Goal: Transaction & Acquisition: Obtain resource

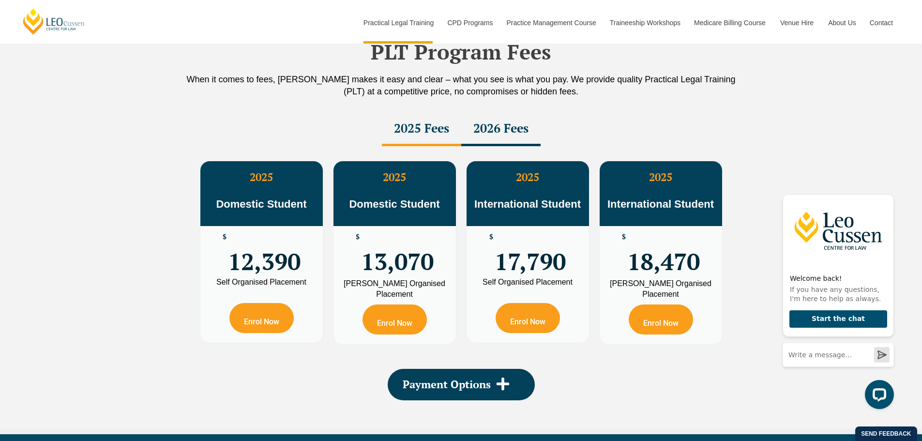
scroll to position [1743, 0]
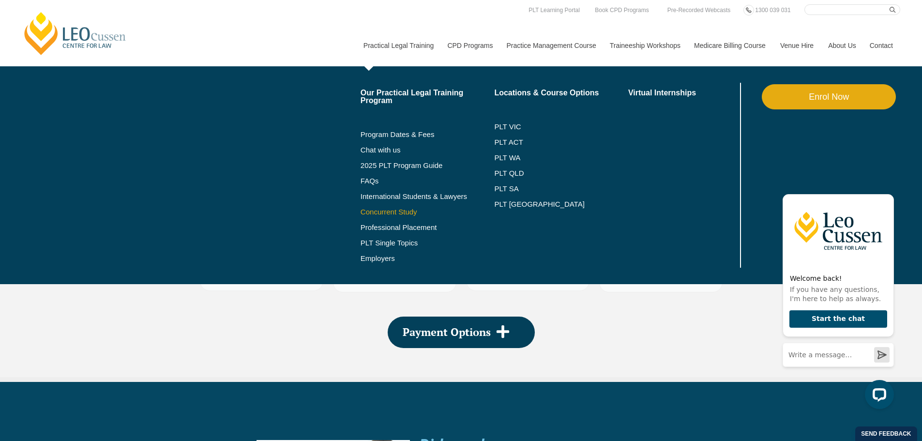
click at [384, 213] on link "Concurrent Study" at bounding box center [428, 212] width 134 height 8
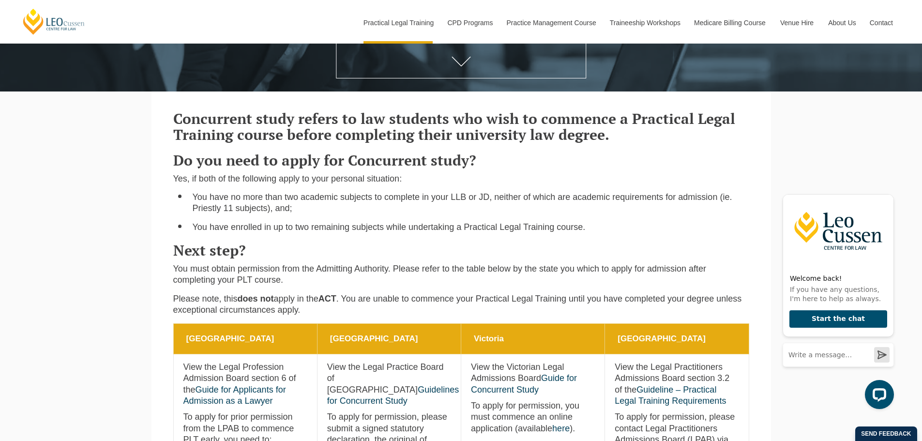
scroll to position [242, 0]
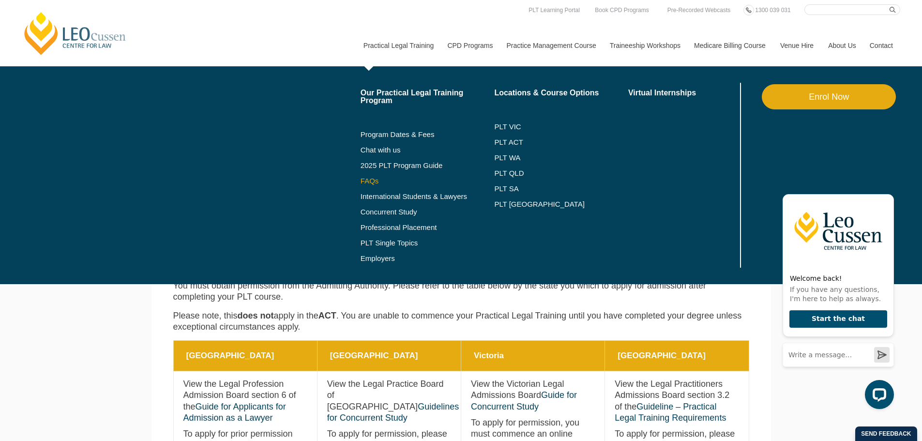
click at [369, 179] on link "FAQs" at bounding box center [428, 181] width 134 height 8
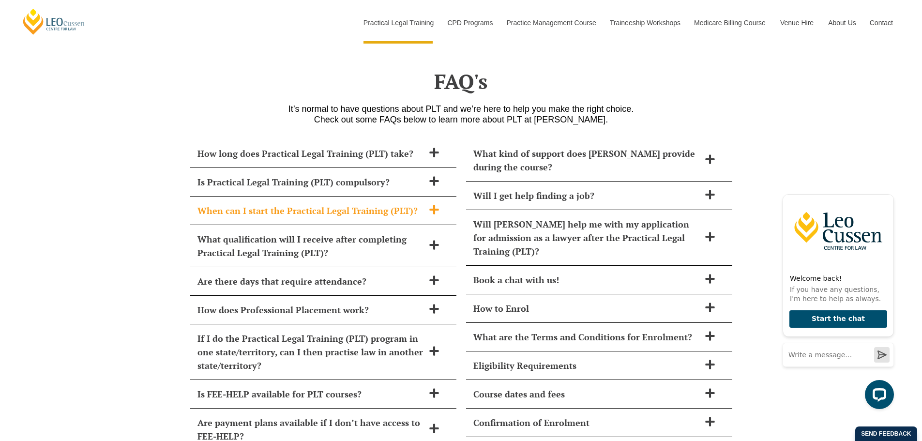
click at [396, 204] on span "When can I start the Practical Legal Training (PLT)?" at bounding box center [311, 211] width 227 height 14
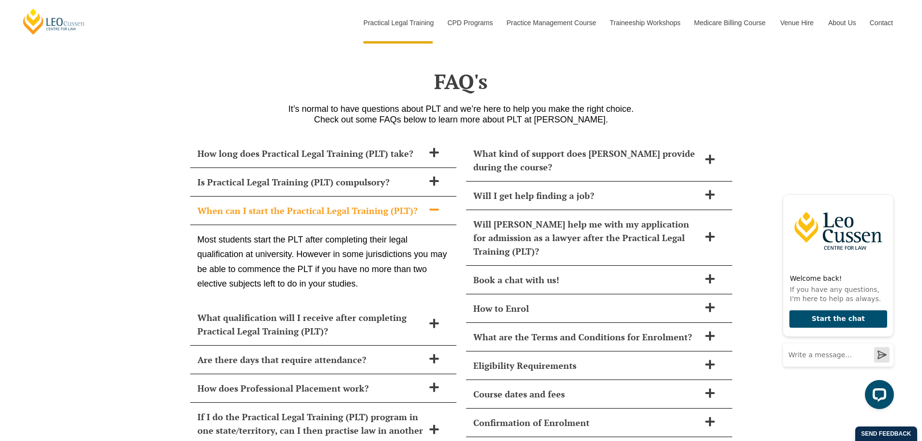
click at [396, 204] on span "When can I start the Practical Legal Training (PLT)?" at bounding box center [311, 211] width 227 height 14
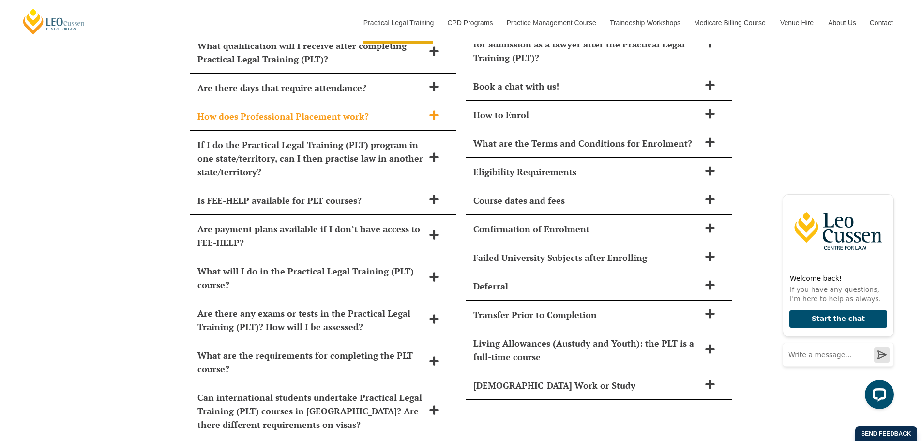
scroll to position [4408, 0]
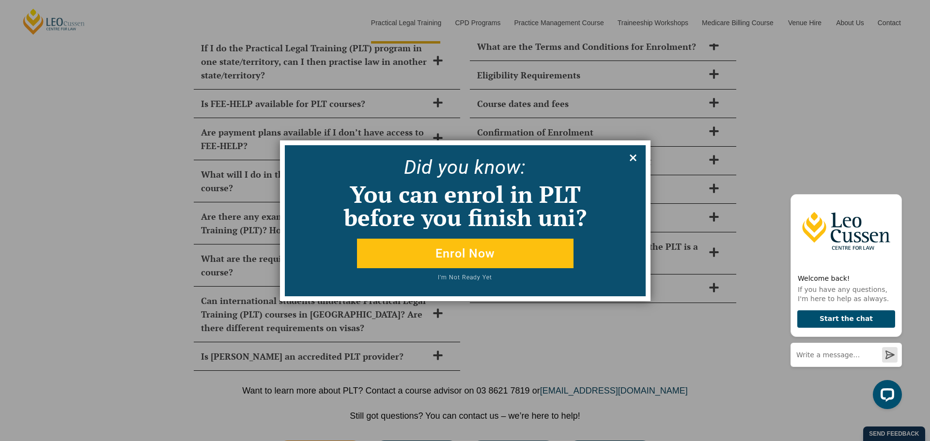
click at [635, 159] on icon at bounding box center [632, 157] width 7 height 7
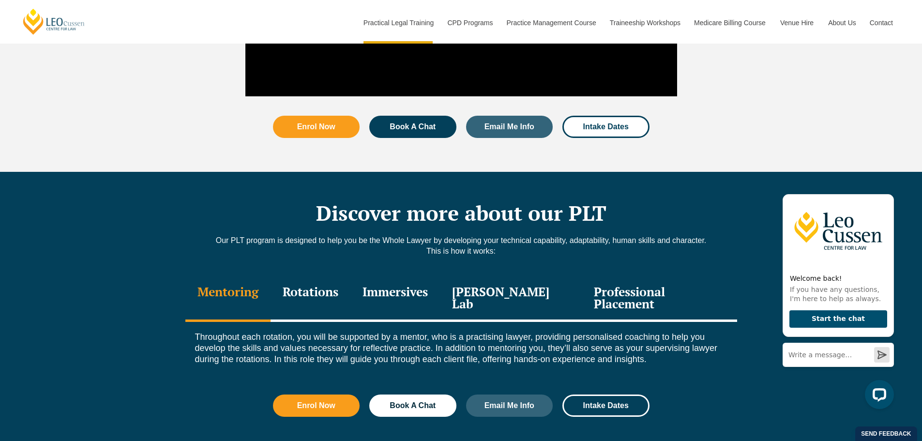
scroll to position [1116, 0]
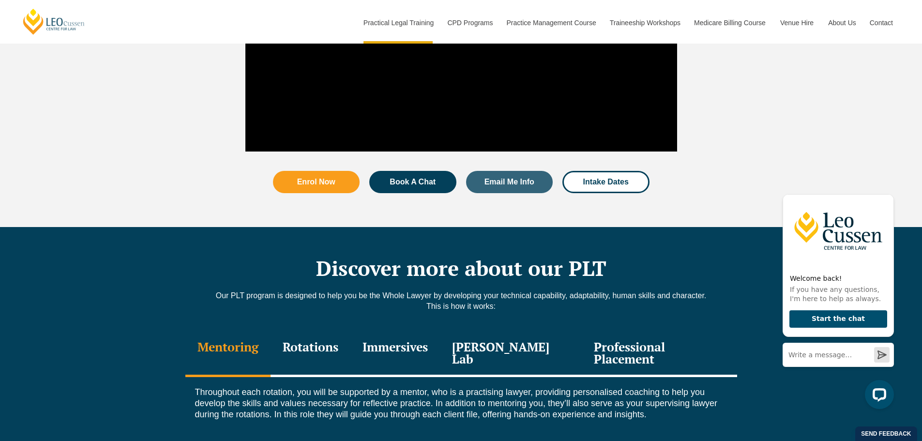
click at [326, 331] on div "Rotations" at bounding box center [311, 354] width 80 height 46
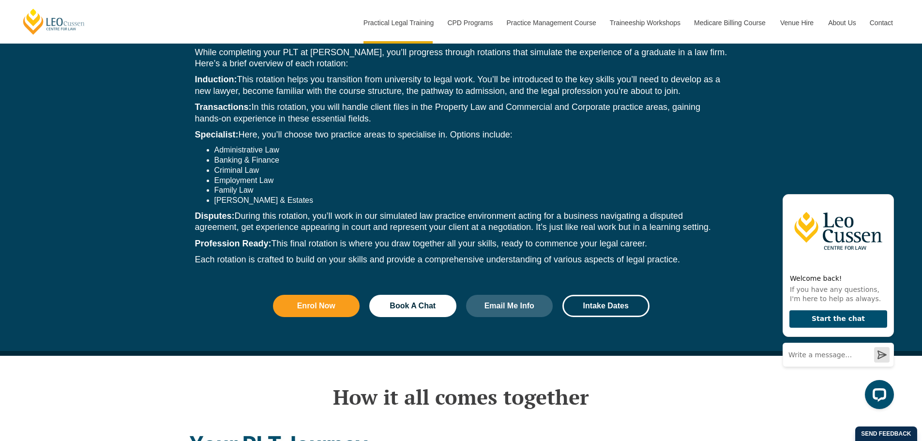
scroll to position [1358, 0]
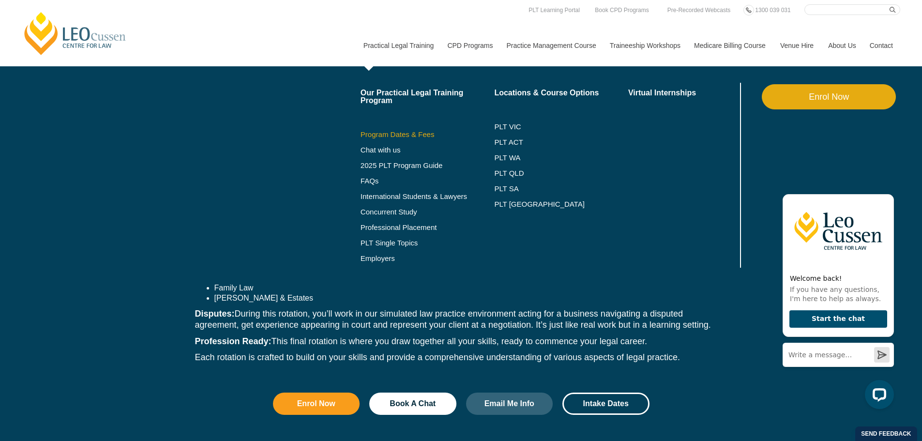
click at [377, 136] on link "Program Dates & Fees" at bounding box center [428, 135] width 134 height 8
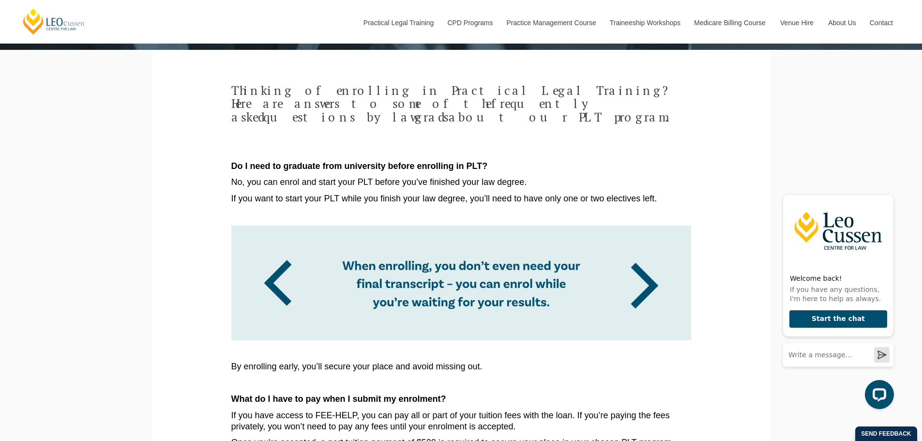
scroll to position [145, 0]
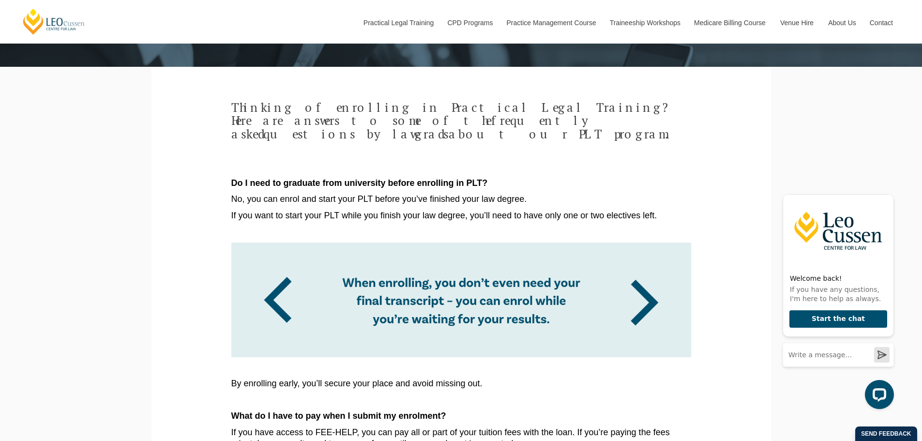
click at [474, 162] on p at bounding box center [461, 167] width 460 height 11
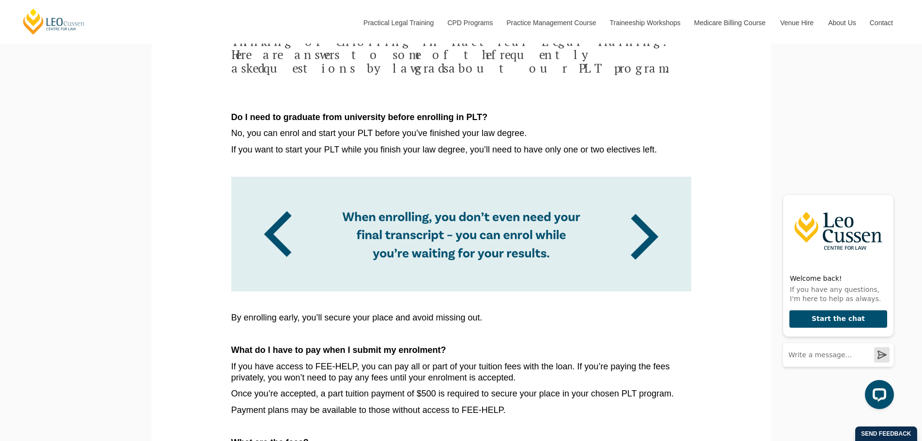
scroll to position [194, 0]
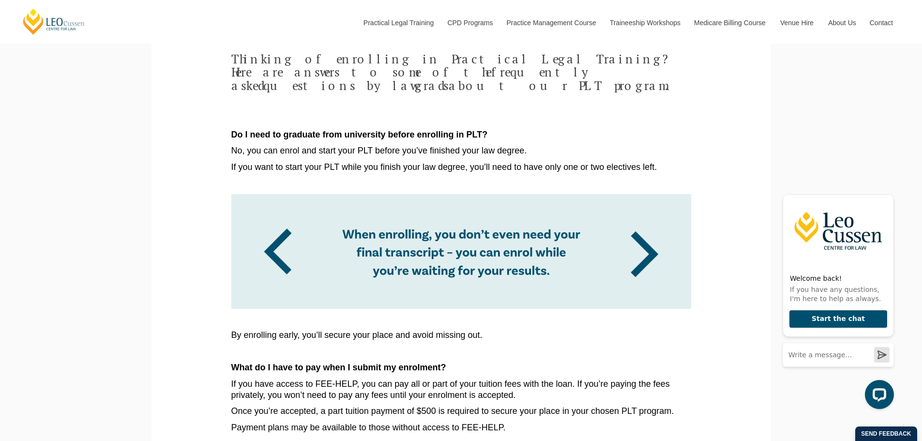
click at [646, 236] on img at bounding box center [461, 251] width 460 height 115
click at [275, 237] on img at bounding box center [461, 251] width 460 height 115
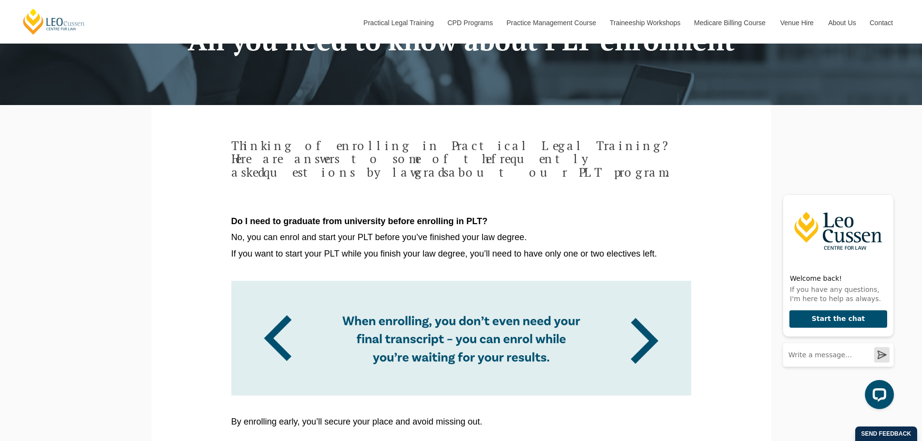
scroll to position [48, 0]
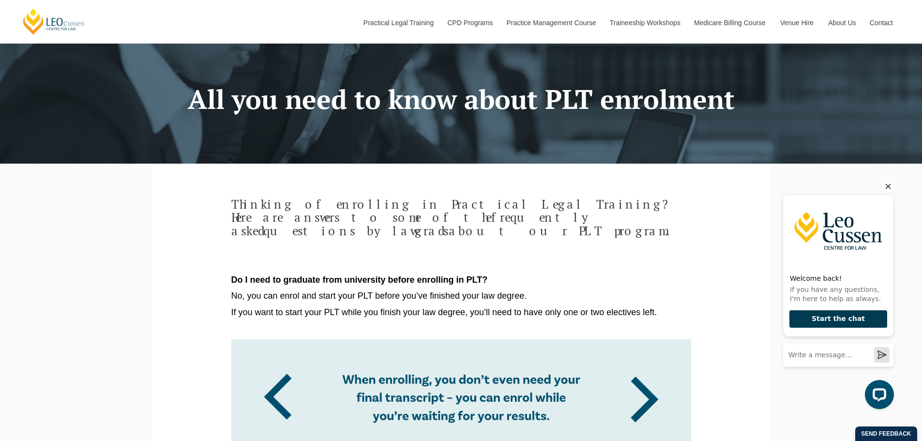
click at [828, 321] on button "Start the chat" at bounding box center [839, 319] width 98 height 18
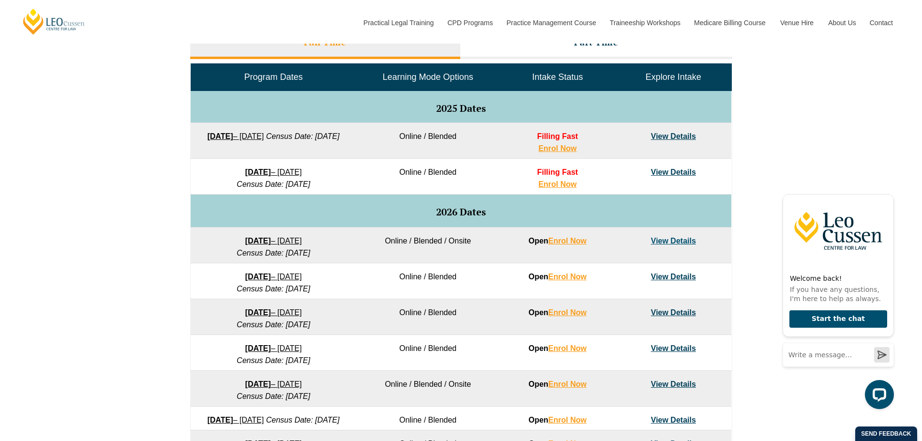
scroll to position [436, 0]
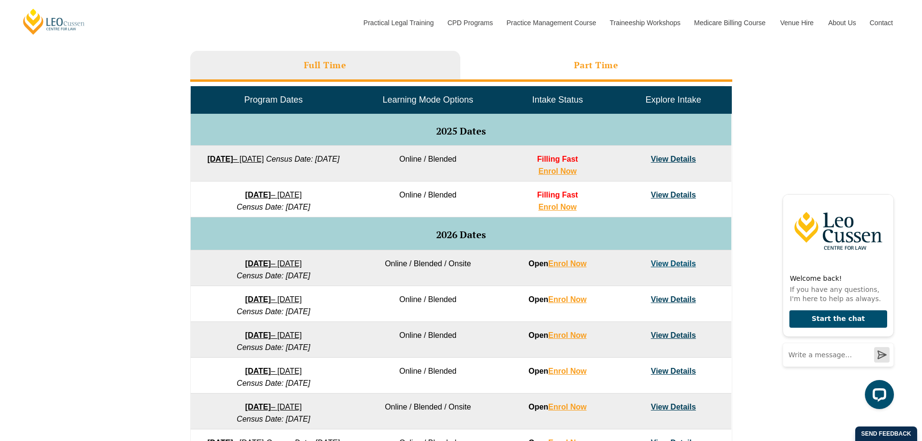
click at [550, 61] on li "Part Time" at bounding box center [596, 66] width 272 height 31
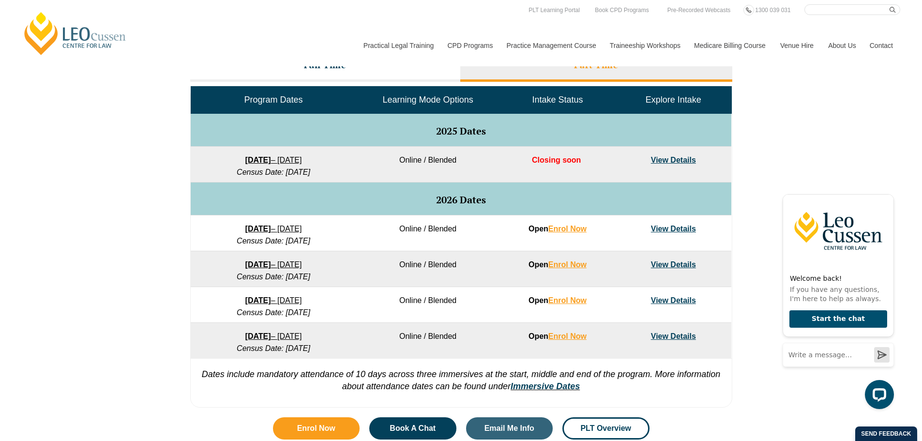
scroll to position [291, 0]
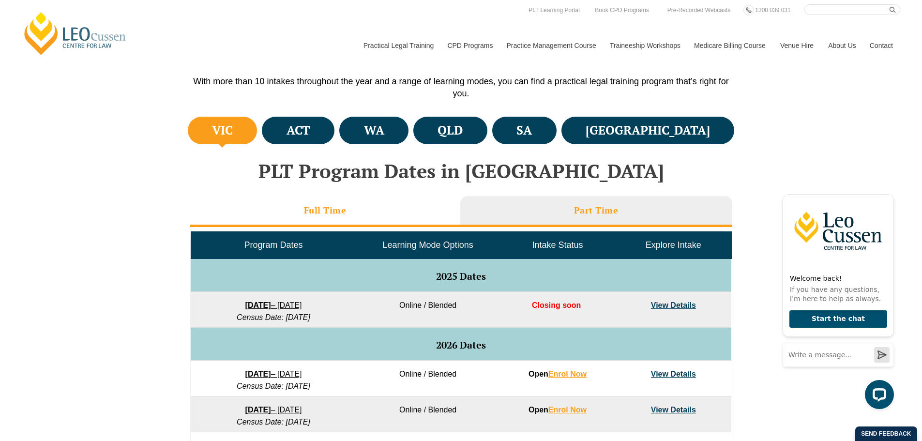
click at [318, 212] on h3 "Full Time" at bounding box center [325, 210] width 43 height 11
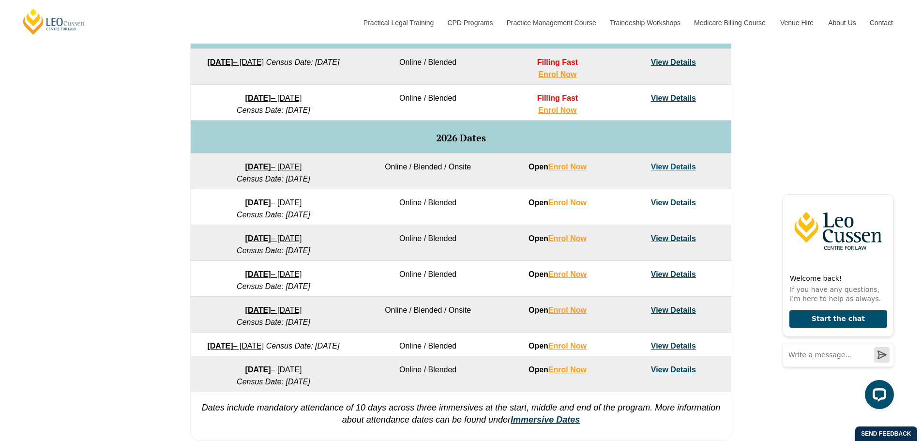
scroll to position [339, 0]
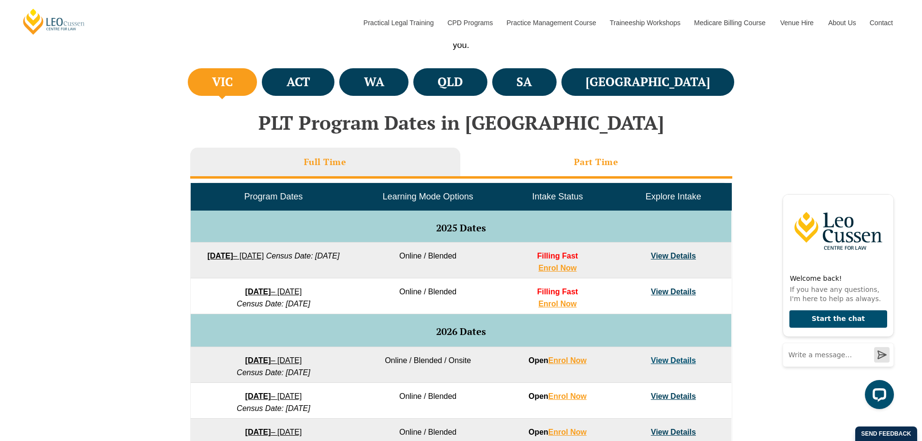
click at [585, 159] on h3 "Part Time" at bounding box center [596, 161] width 45 height 11
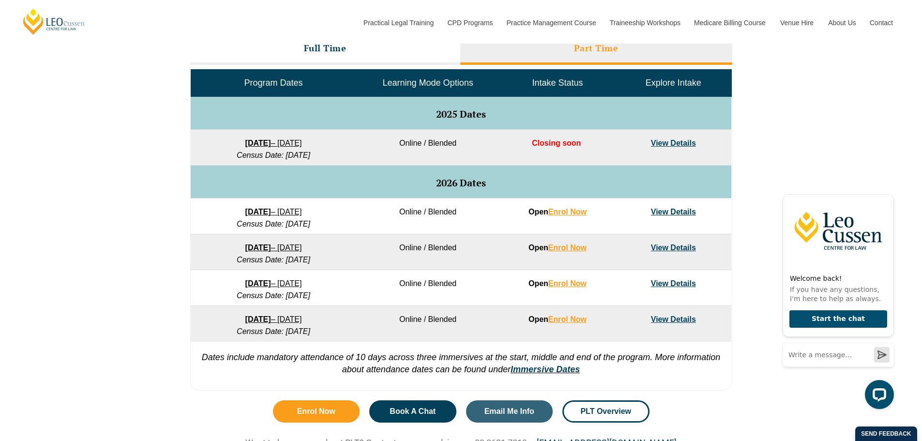
scroll to position [436, 0]
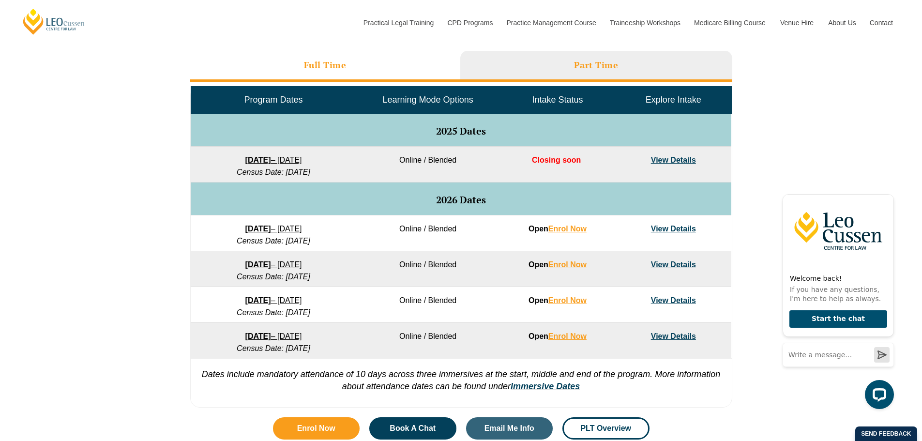
click at [339, 71] on h3 "Full Time" at bounding box center [325, 65] width 43 height 11
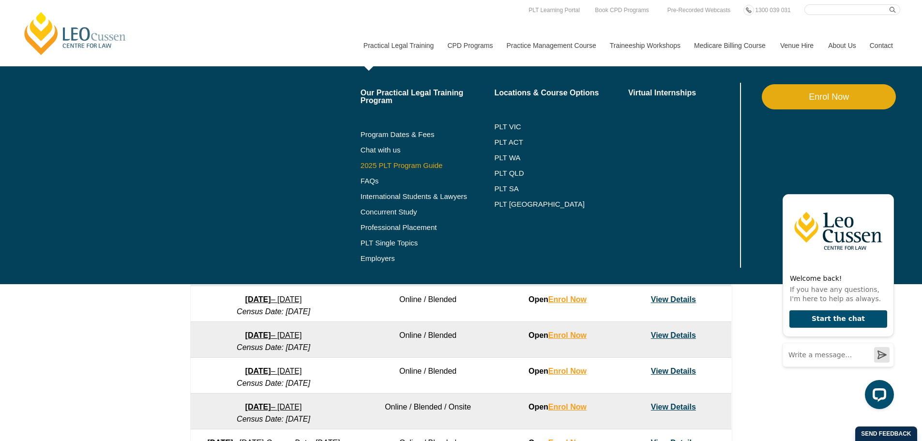
click at [377, 166] on link "2025 PLT Program Guide" at bounding box center [416, 166] width 110 height 8
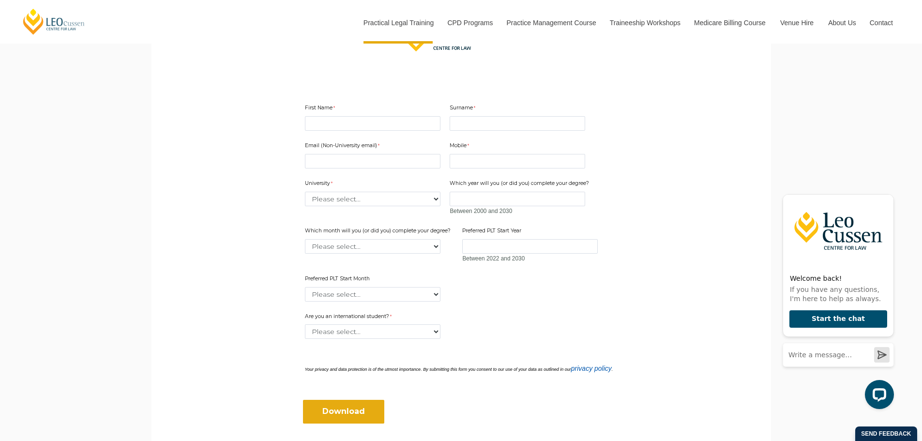
scroll to position [194, 0]
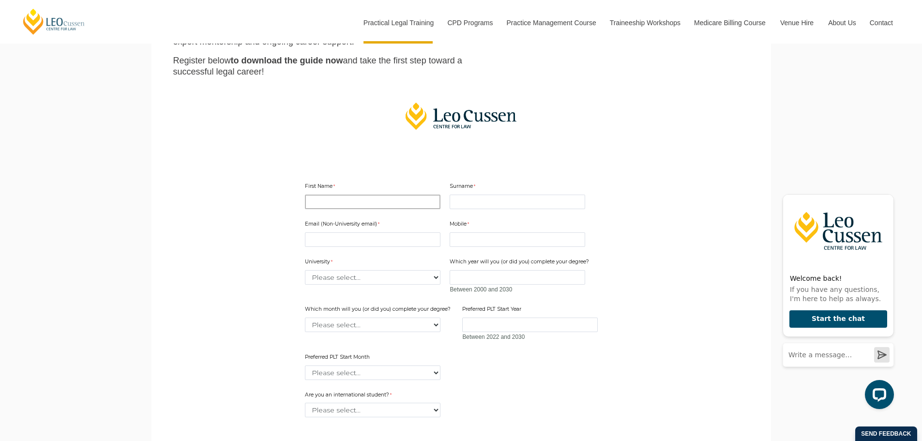
click at [329, 205] on input "First Name" at bounding box center [373, 202] width 136 height 15
type input "Fardina"
type input "Ahmareen"
type input "7349522026"
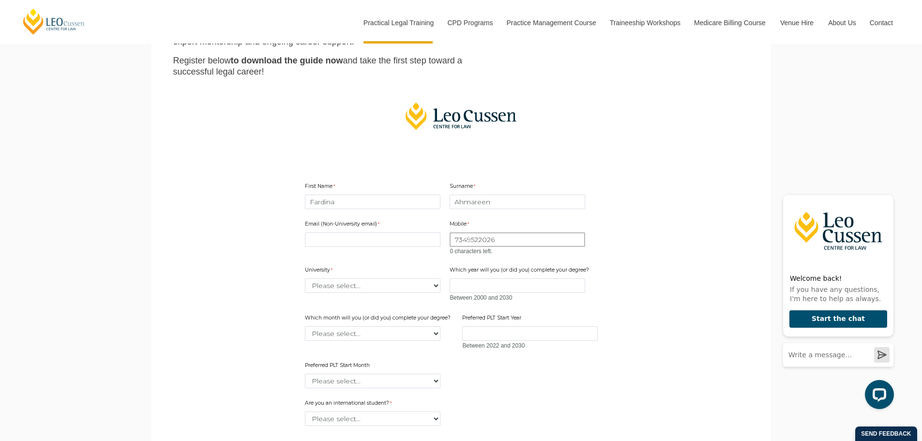
drag, startPoint x: 506, startPoint y: 237, endPoint x: 390, endPoint y: 242, distance: 116.3
click at [390, 242] on div "Email (Non-University email) Mobile 7349522026 0 characters left. University Pl…" at bounding box center [461, 300] width 321 height 179
type input "6"
type input "+614806546"
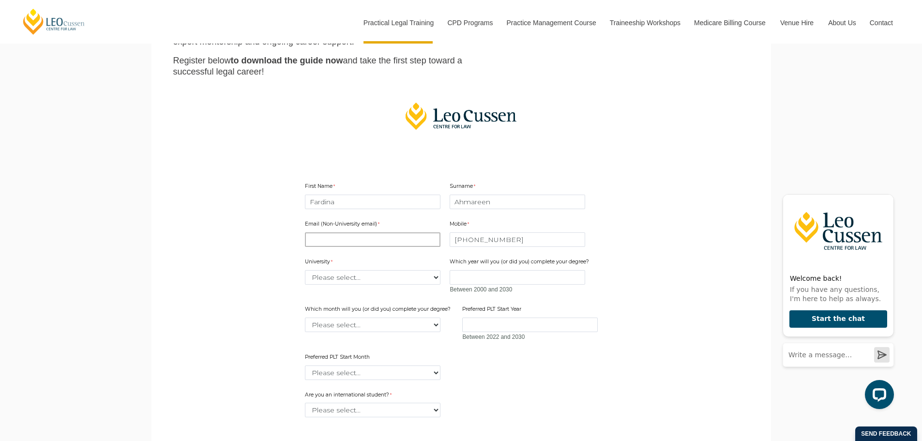
click at [390, 242] on input "Email (Non-University email)" at bounding box center [373, 239] width 136 height 15
type input "afardinaal@gmail.com"
click at [380, 286] on div "University Please select... Australian Catholic University Australian National …" at bounding box center [372, 271] width 143 height 31
select select "tfa_2186"
click at [305, 270] on select "Please select... Australian Catholic University Australian National University …" at bounding box center [373, 277] width 136 height 15
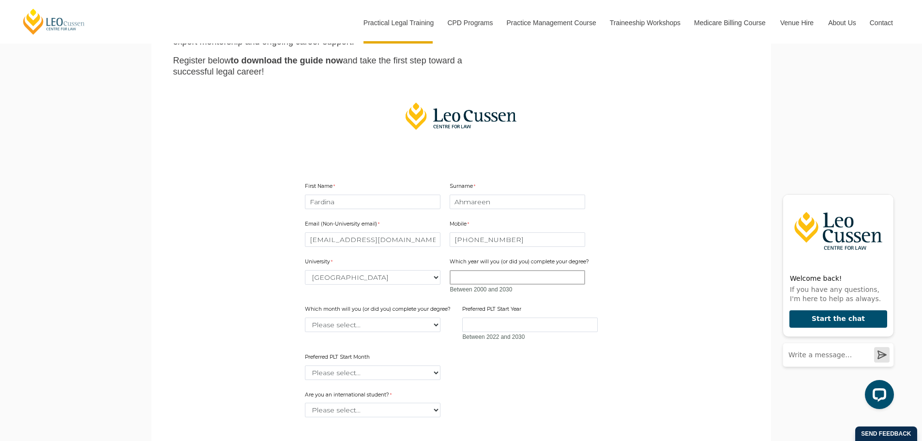
click at [517, 279] on input "Which year will you (or did you) complete your degree?" at bounding box center [518, 277] width 136 height 15
type input "2026"
click at [330, 330] on select "Please select... January February March April May June July August September Oc…" at bounding box center [373, 325] width 136 height 15
click at [260, 329] on main "2025 PLT Program Guide Download the FREE Leo Cussen PLT Guide! Looking to kicks…" at bounding box center [461, 227] width 605 height 694
click at [339, 330] on select "Please select... January February March April May June July August September Oc…" at bounding box center [373, 325] width 136 height 15
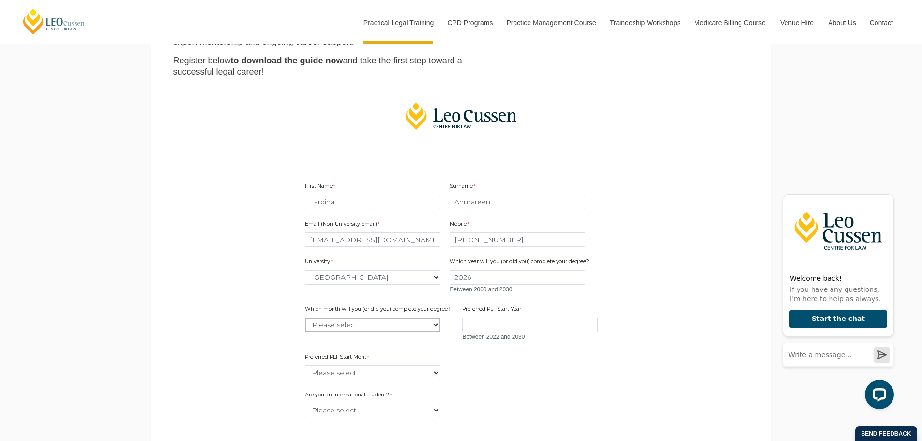
select select "tfa_2234"
click at [305, 318] on select "Please select... January February March April May June July August September Oc…" at bounding box center [373, 325] width 136 height 15
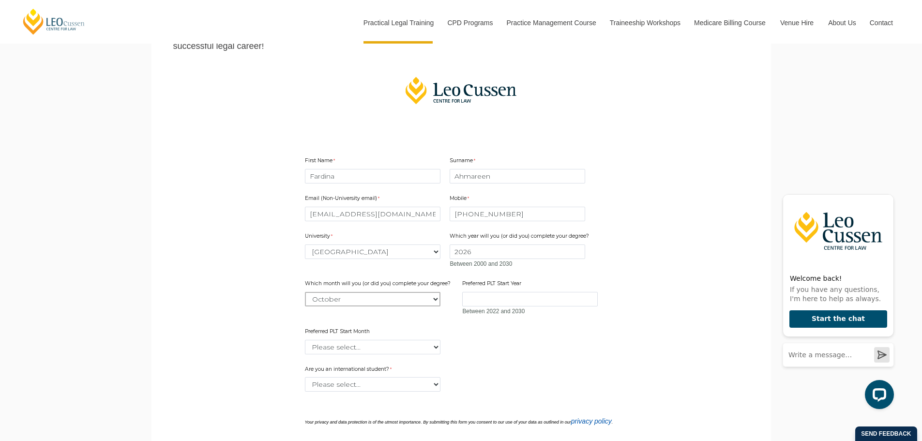
scroll to position [242, 0]
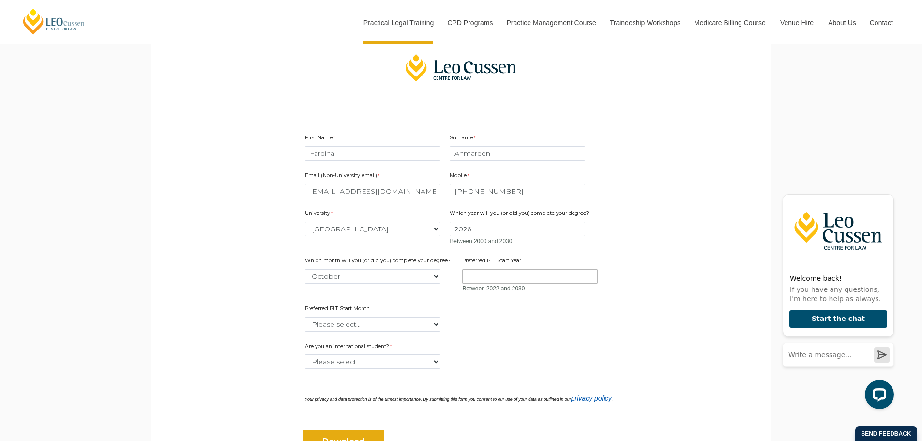
click at [484, 278] on input "Preferred PLT Start Year" at bounding box center [530, 276] width 136 height 15
type input "2026"
click at [373, 325] on select "Please select... January February March April May June July August September Oc…" at bounding box center [373, 324] width 136 height 15
select select "tfa_2345"
click at [305, 317] on select "Please select... January February March April May June July August September Oc…" at bounding box center [373, 324] width 136 height 15
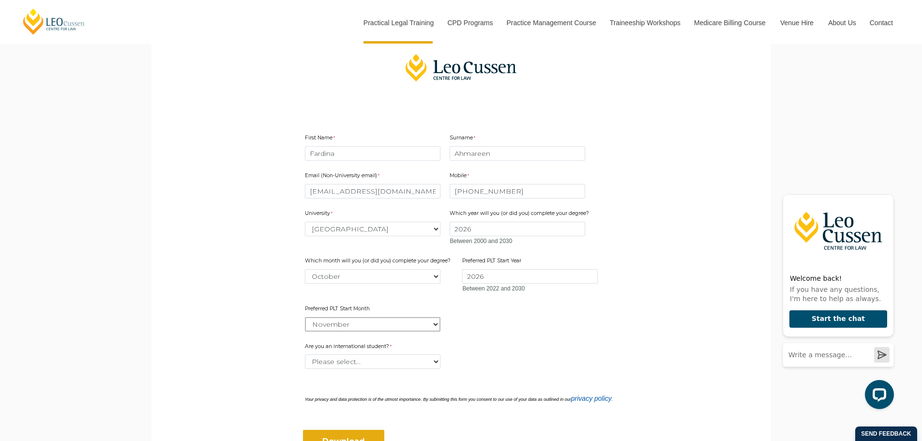
click at [344, 327] on select "Please select... January February March April May June July August September Oc…" at bounding box center [373, 324] width 136 height 15
click at [255, 327] on main "2025 PLT Program Guide Download the FREE Leo Cussen PLT Guide! Looking to kicks…" at bounding box center [461, 179] width 605 height 694
click at [329, 365] on select "Please select... Yes No" at bounding box center [373, 361] width 136 height 15
select select "tfa_60"
click at [305, 354] on select "Please select... Yes No" at bounding box center [373, 361] width 136 height 15
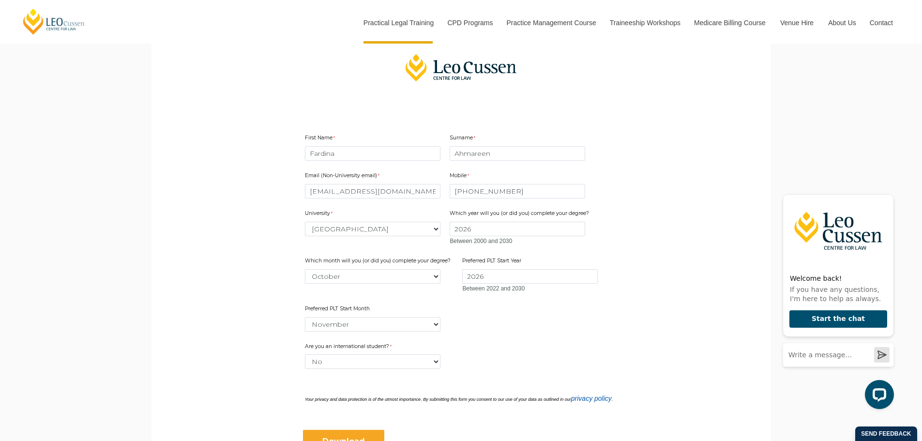
click at [338, 437] on input "Download" at bounding box center [343, 441] width 81 height 23
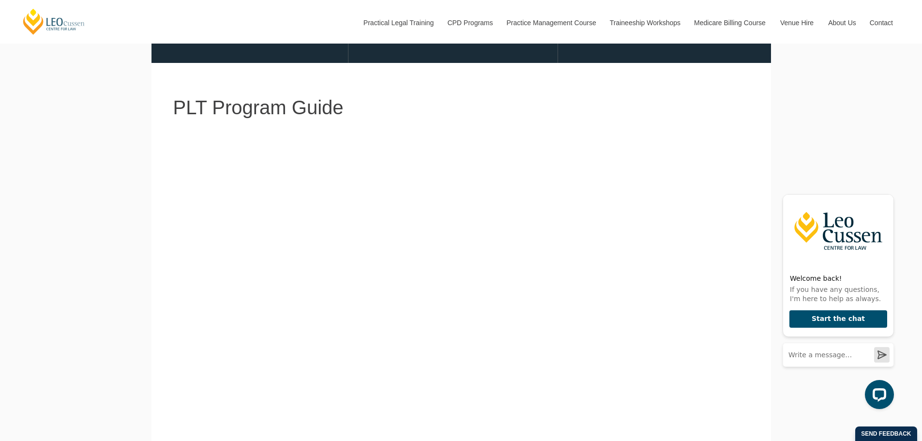
scroll to position [194, 0]
